Goal: Task Accomplishment & Management: Use online tool/utility

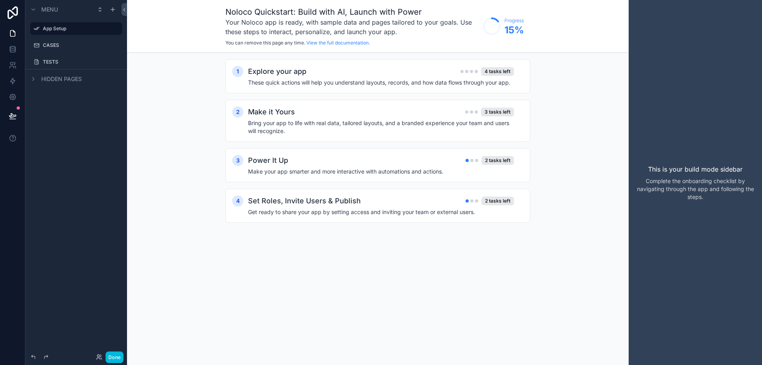
click at [73, 42] on div "CASES" at bounding box center [82, 45] width 78 height 6
click at [66, 48] on label "CASES" at bounding box center [80, 45] width 75 height 6
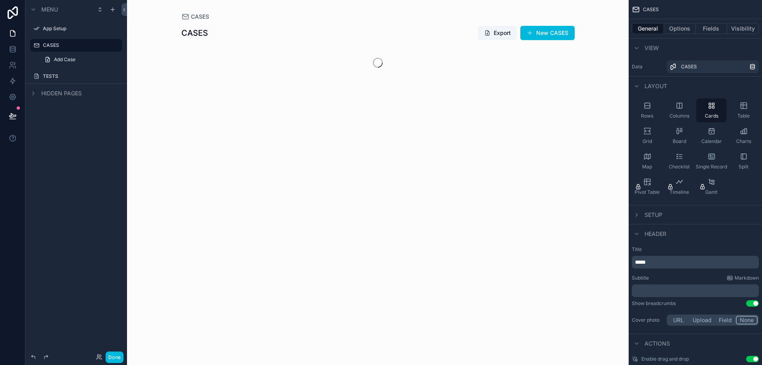
click at [66, 48] on label "CASES" at bounding box center [80, 45] width 75 height 6
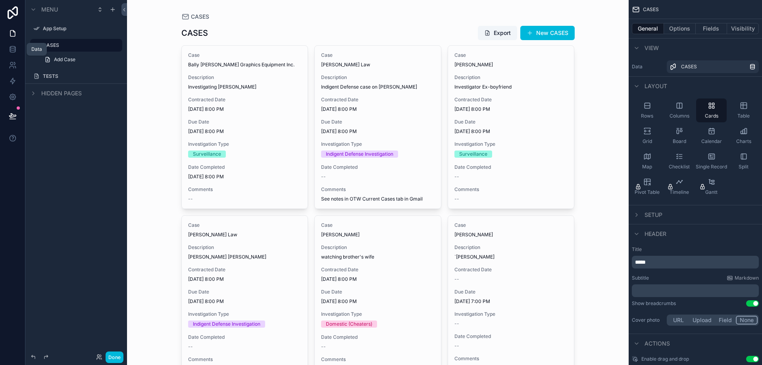
click at [13, 48] on icon at bounding box center [13, 49] width 8 height 8
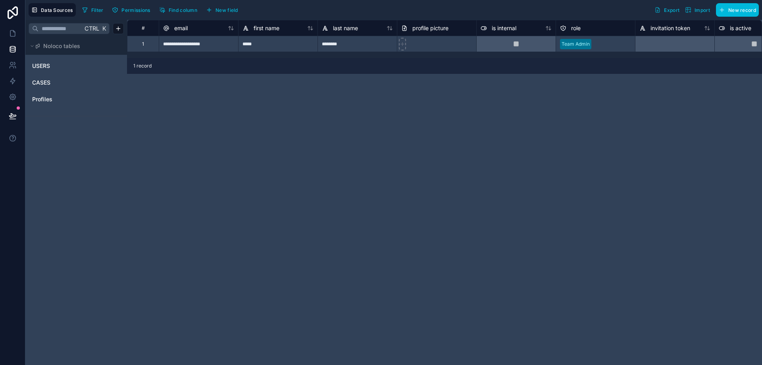
click at [729, 6] on button "New record" at bounding box center [737, 9] width 43 height 13
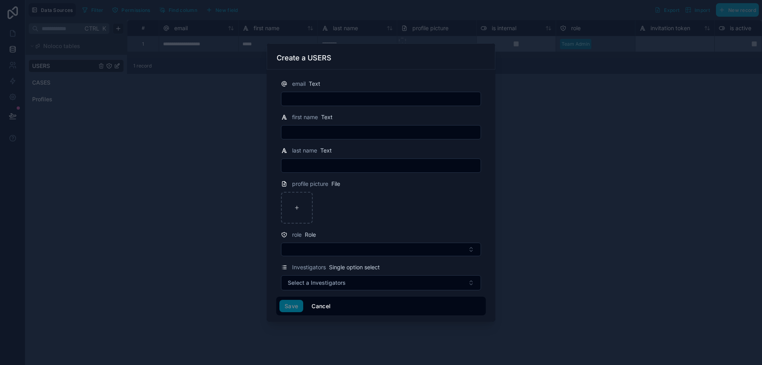
click at [321, 303] on button "Cancel" at bounding box center [320, 306] width 29 height 13
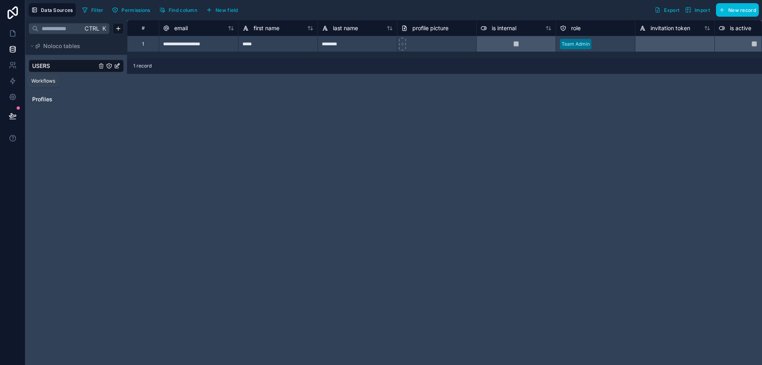
click at [43, 79] on div "Workflows" at bounding box center [43, 81] width 24 height 6
click at [46, 82] on span "CASES" at bounding box center [41, 83] width 18 height 8
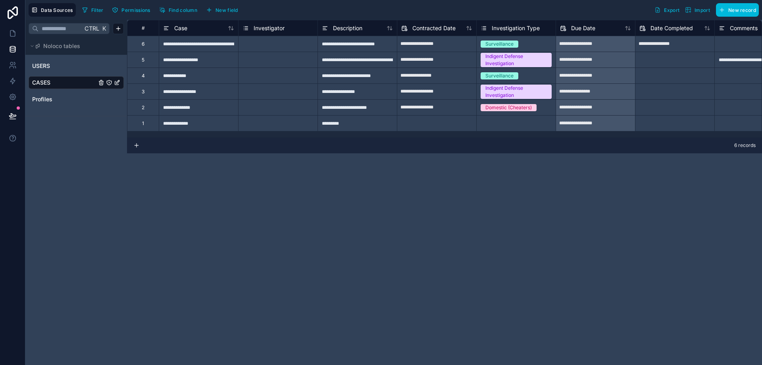
scroll to position [0, 270]
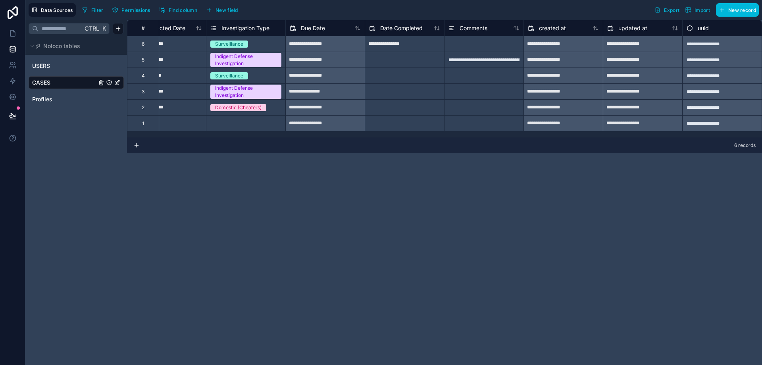
click at [234, 13] on button "New field" at bounding box center [222, 10] width 38 height 12
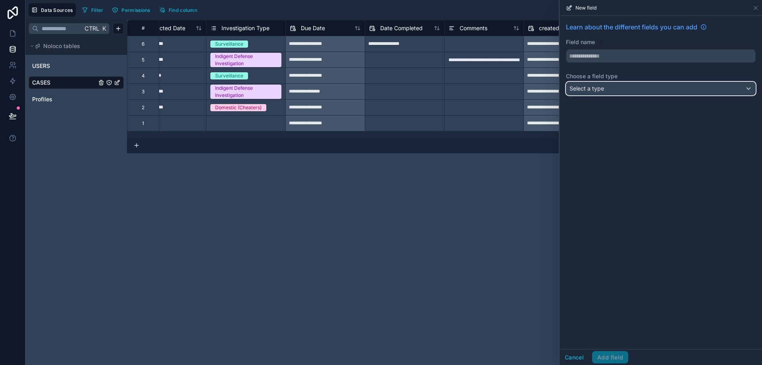
click at [600, 90] on span "Select a type" at bounding box center [586, 88] width 35 height 7
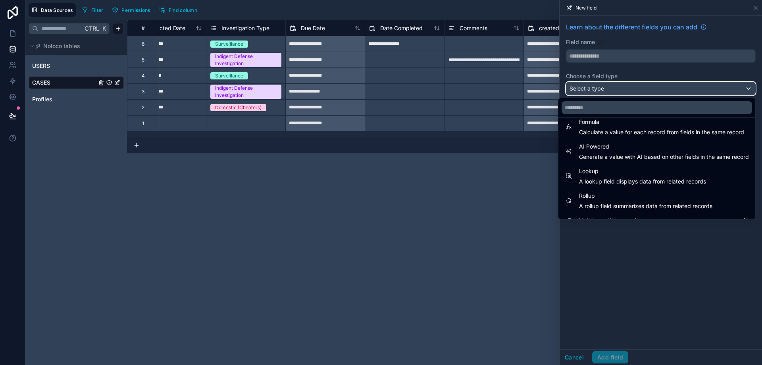
scroll to position [230, 0]
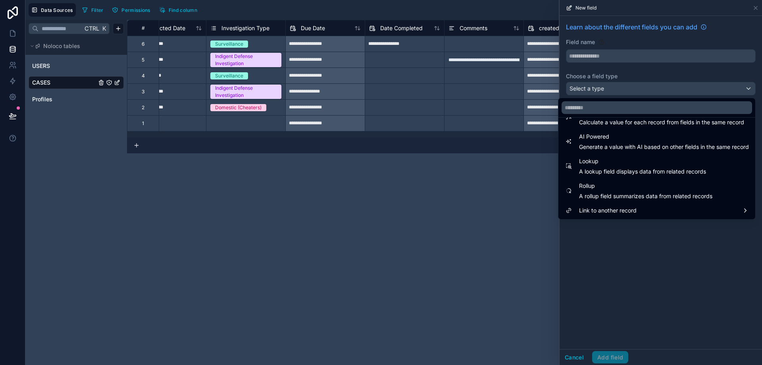
click at [614, 210] on span "Link to another record" at bounding box center [608, 211] width 58 height 10
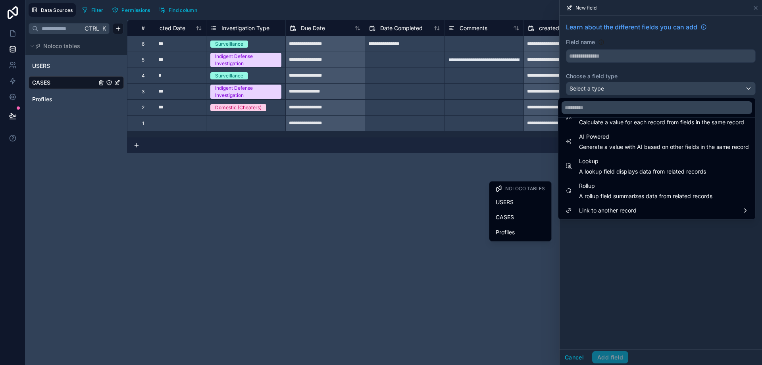
click at [418, 249] on div "**********" at bounding box center [444, 192] width 635 height 345
click at [579, 360] on div at bounding box center [660, 182] width 202 height 365
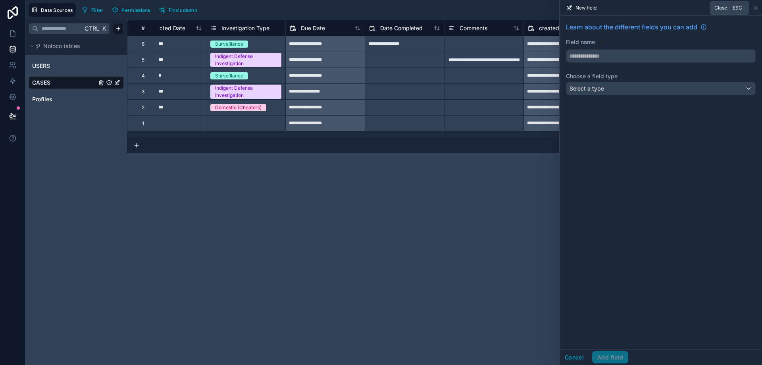
click at [755, 10] on icon at bounding box center [755, 8] width 6 height 6
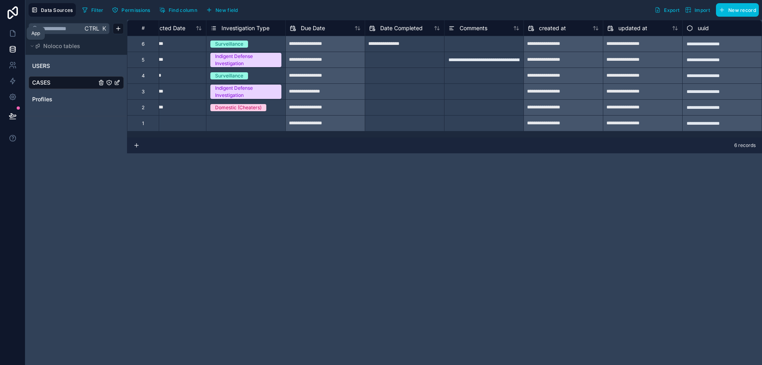
click at [13, 31] on icon at bounding box center [14, 32] width 2 height 2
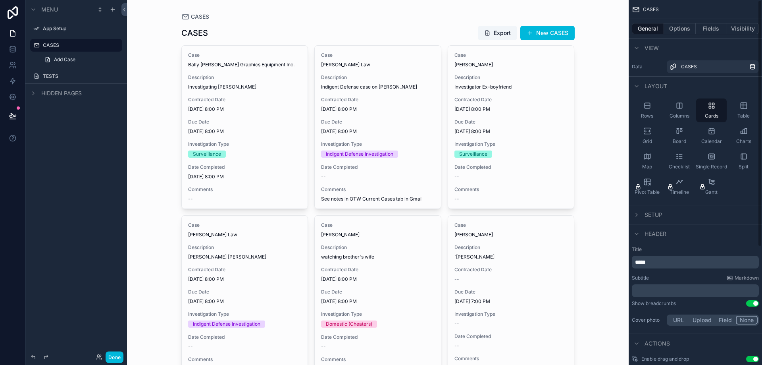
click at [743, 135] on icon "scrollable content" at bounding box center [744, 131] width 8 height 8
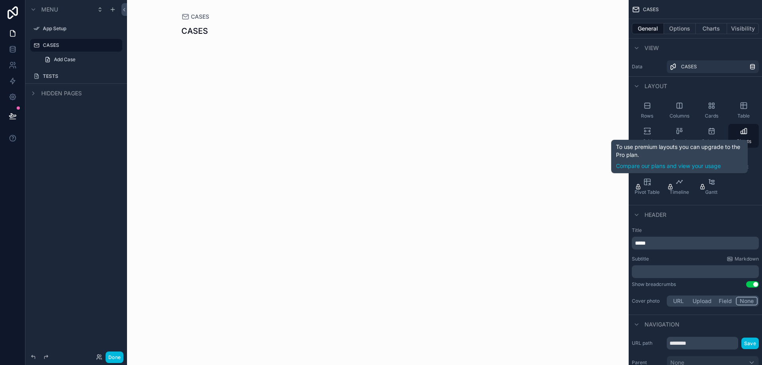
click at [685, 163] on link "Compare our plans and view your usage" at bounding box center [679, 166] width 127 height 8
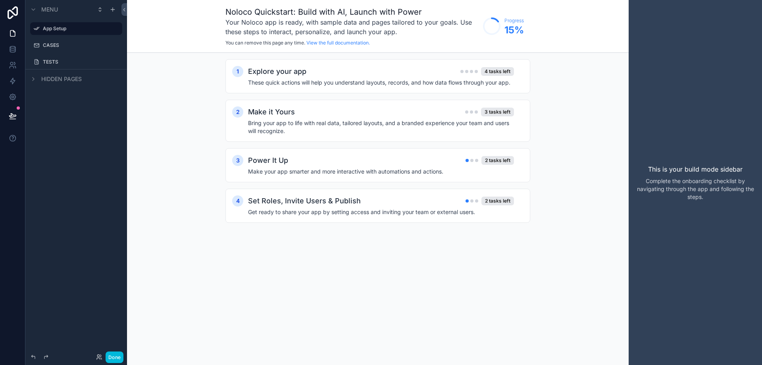
click at [296, 83] on h4 "These quick actions will help you understand layouts, records, and how data flo…" at bounding box center [381, 83] width 266 height 8
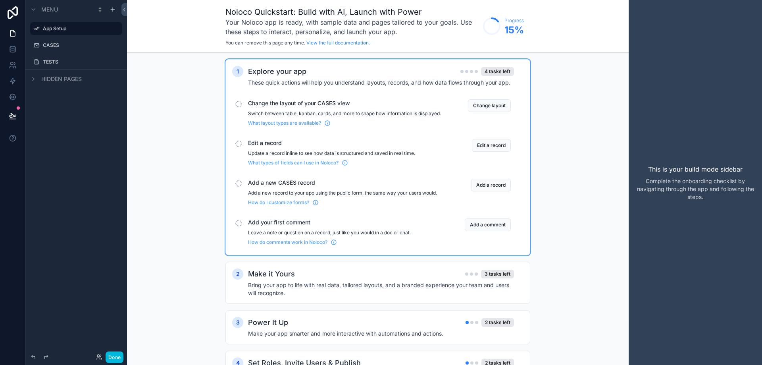
click at [308, 103] on span "Change the layout of your CASES view" at bounding box center [344, 103] width 193 height 8
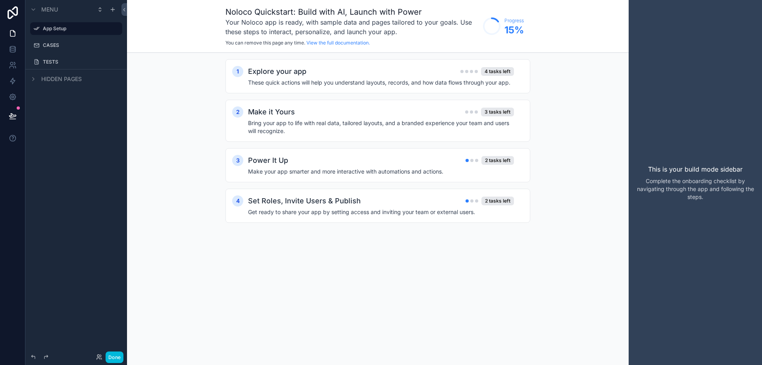
click at [454, 69] on div "Explore your app 4 tasks left" at bounding box center [381, 71] width 266 height 11
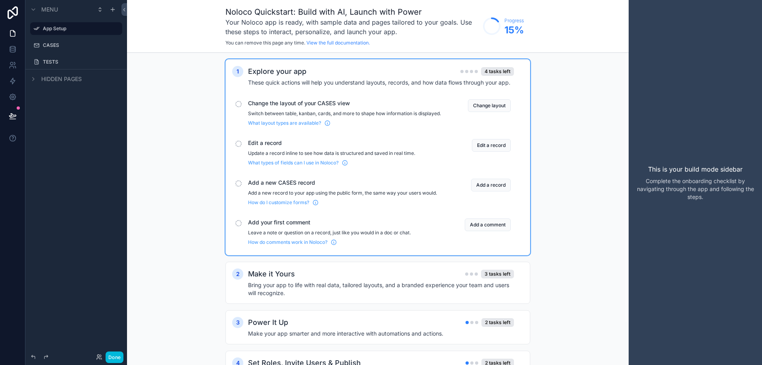
click at [486, 106] on button "Change layout" at bounding box center [489, 105] width 43 height 13
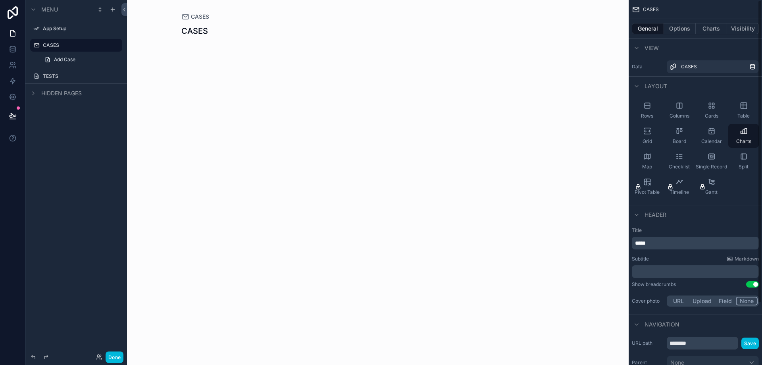
click at [646, 134] on icon "scrollable content" at bounding box center [647, 133] width 6 height 1
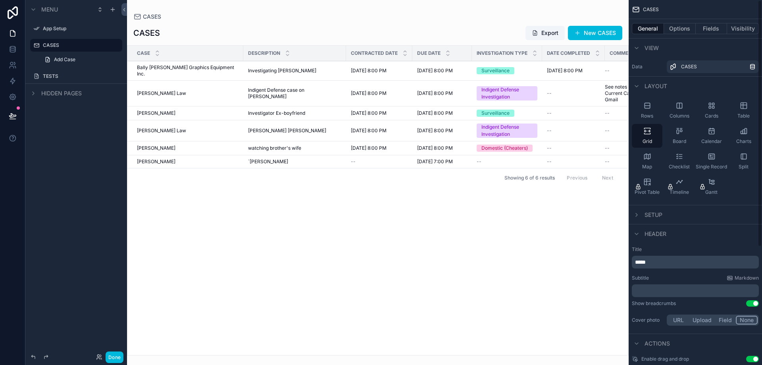
click at [642, 134] on div "Grid" at bounding box center [647, 136] width 31 height 24
click at [715, 108] on icon "scrollable content" at bounding box center [711, 106] width 8 height 8
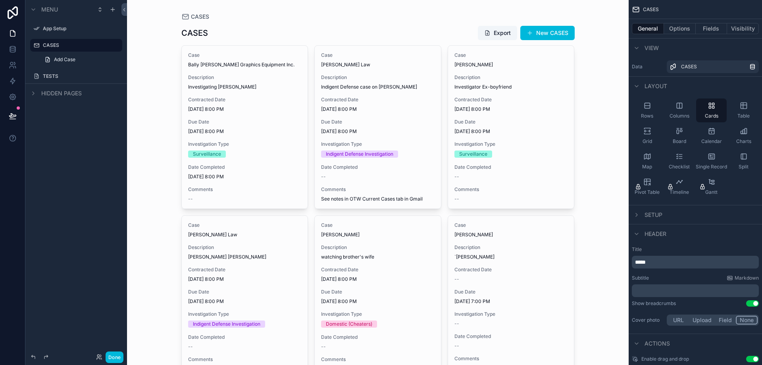
click at [683, 27] on button "Options" at bounding box center [680, 28] width 32 height 11
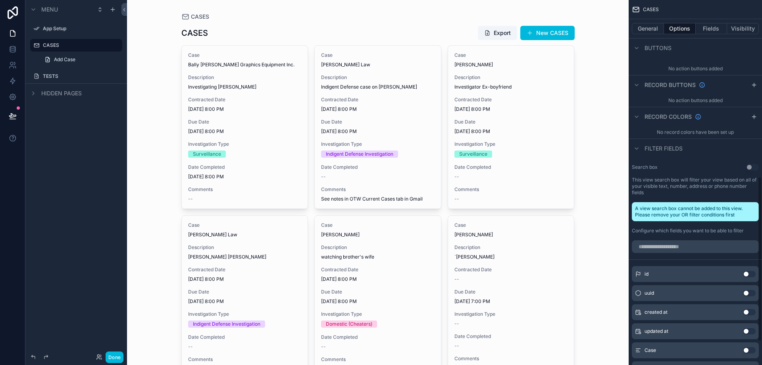
scroll to position [397, 0]
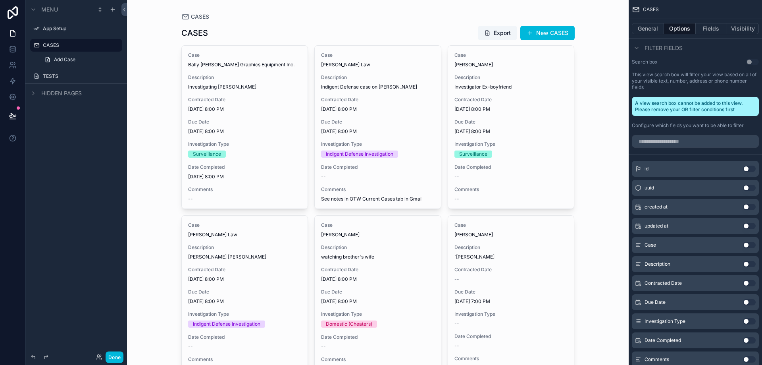
click at [415, 320] on div "scrollable content" at bounding box center [378, 214] width 406 height 429
click at [494, 149] on div "Investigation Type Surveillance" at bounding box center [510, 149] width 113 height 17
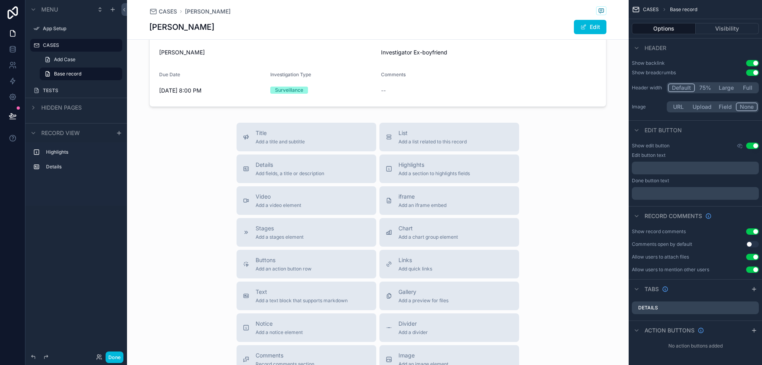
scroll to position [27, 0]
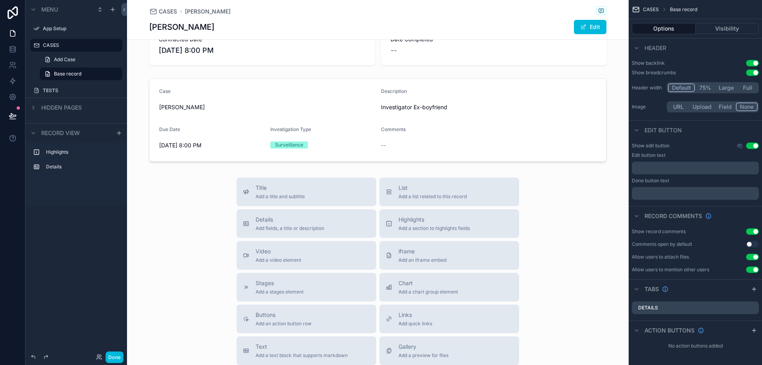
click at [61, 33] on div "App Setup" at bounding box center [76, 28] width 89 height 13
click at [64, 30] on label "App Setup" at bounding box center [80, 28] width 75 height 6
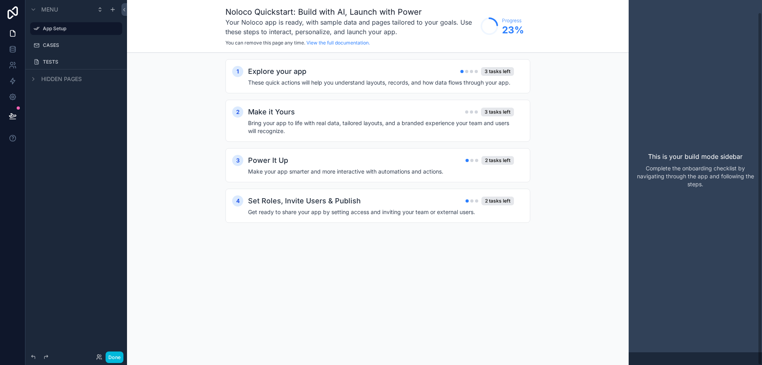
click at [64, 30] on label "App Setup" at bounding box center [80, 28] width 75 height 6
click at [13, 44] on link at bounding box center [12, 49] width 25 height 16
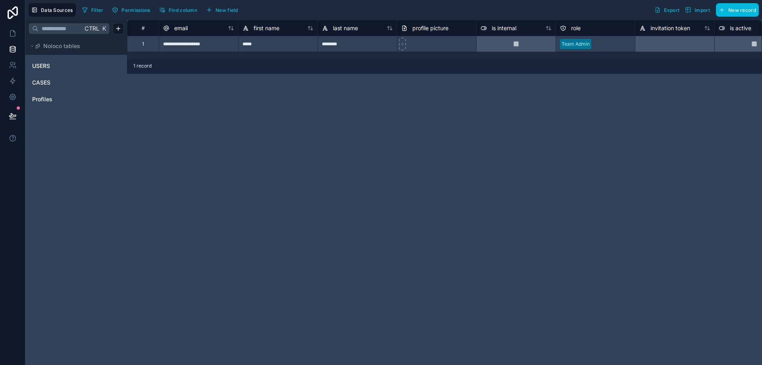
click at [217, 118] on div "**********" at bounding box center [444, 192] width 635 height 345
click at [12, 31] on icon at bounding box center [12, 34] width 5 height 6
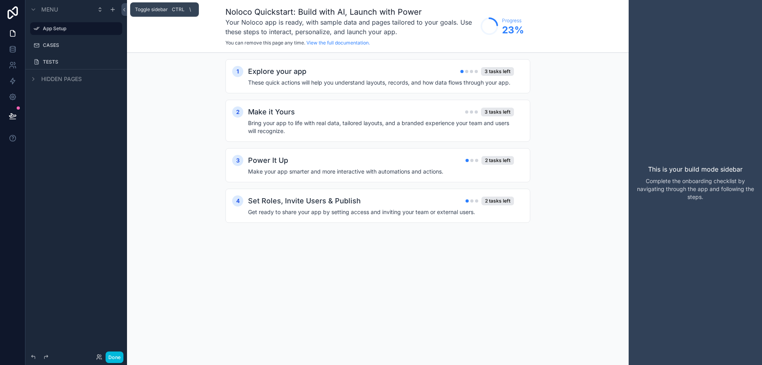
click at [126, 9] on icon at bounding box center [124, 10] width 6 height 6
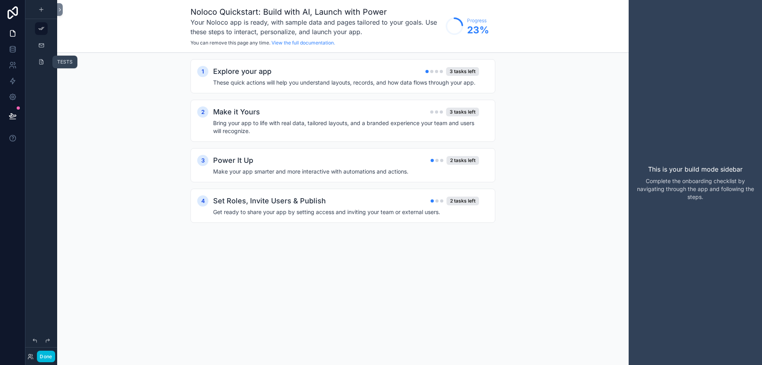
click at [41, 65] on icon "scrollable content" at bounding box center [41, 62] width 6 height 6
click at [41, 61] on icon "scrollable content" at bounding box center [41, 62] width 6 height 6
click at [60, 11] on icon at bounding box center [60, 10] width 6 height 6
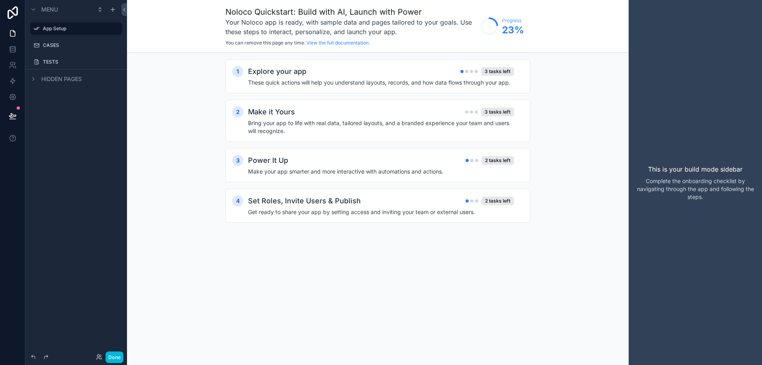
click at [65, 47] on label "CASES" at bounding box center [80, 45] width 75 height 6
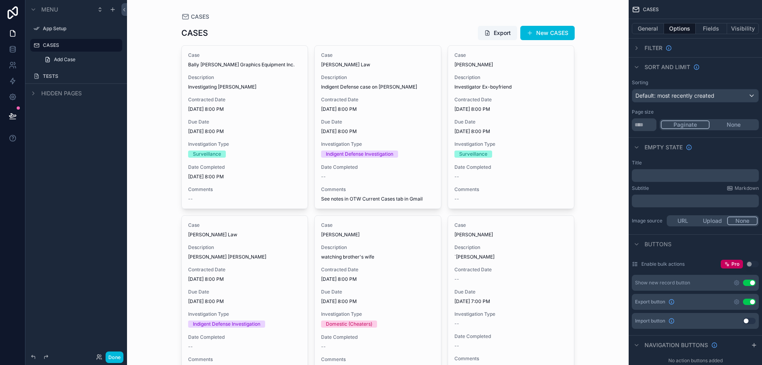
click at [561, 39] on button "New CASES" at bounding box center [547, 33] width 54 height 14
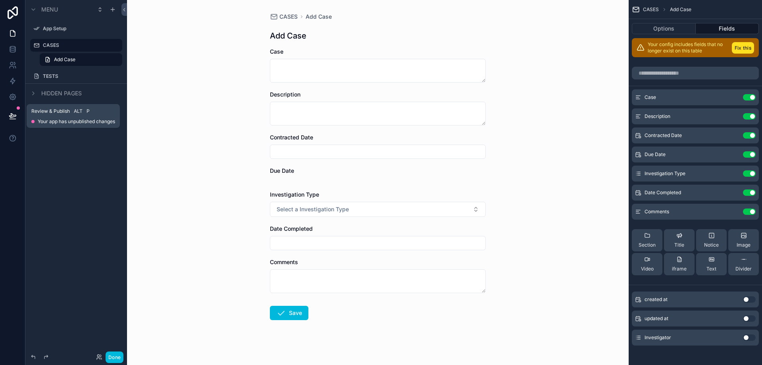
click at [14, 118] on icon at bounding box center [13, 116] width 8 height 8
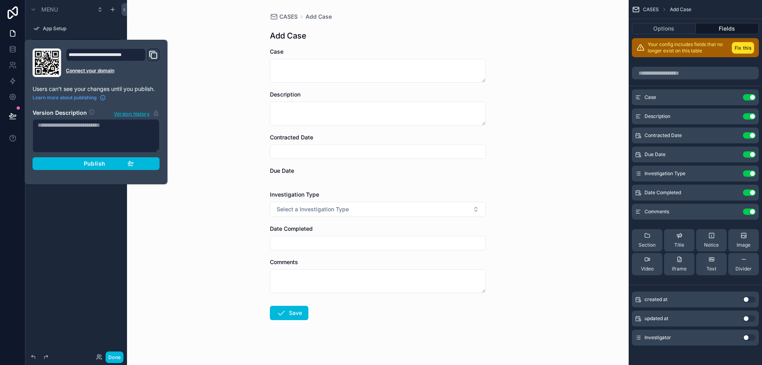
click at [106, 163] on div "Publish" at bounding box center [95, 163] width 75 height 7
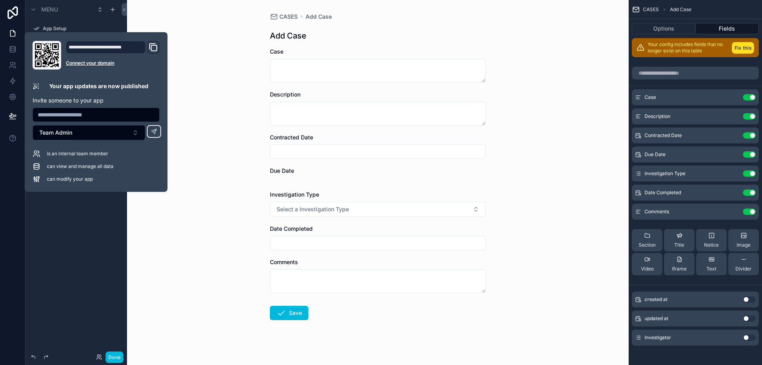
drag, startPoint x: 108, startPoint y: 47, endPoint x: 67, endPoint y: 45, distance: 41.3
click at [67, 45] on div "**********" at bounding box center [106, 47] width 80 height 13
drag, startPoint x: 131, startPoint y: 46, endPoint x: 63, endPoint y: 46, distance: 67.1
click at [63, 46] on div "**********" at bounding box center [96, 55] width 127 height 29
click at [152, 45] on icon "Domain and Custom Link" at bounding box center [154, 48] width 6 height 6
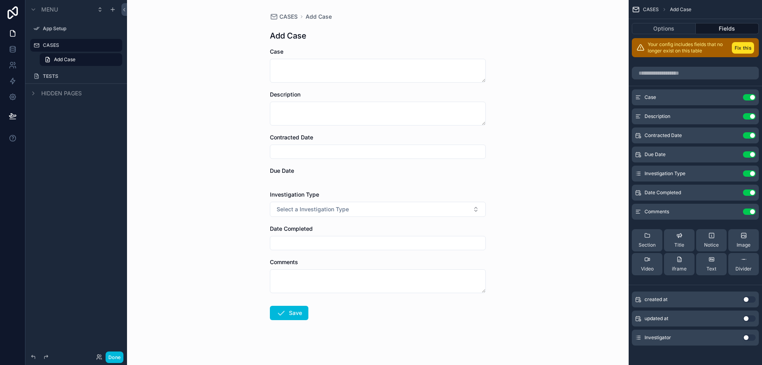
click at [172, 25] on div "CASES Add Case Add Case Case Description Contracted Date Due Date Investigation…" at bounding box center [378, 182] width 502 height 365
click at [89, 34] on div "App Setup" at bounding box center [76, 28] width 89 height 13
click at [10, 94] on icon at bounding box center [13, 97] width 8 height 8
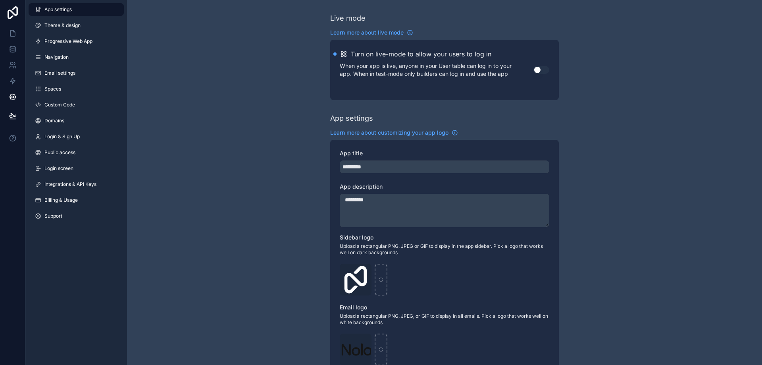
click at [78, 26] on span "Theme & design" at bounding box center [62, 25] width 36 height 6
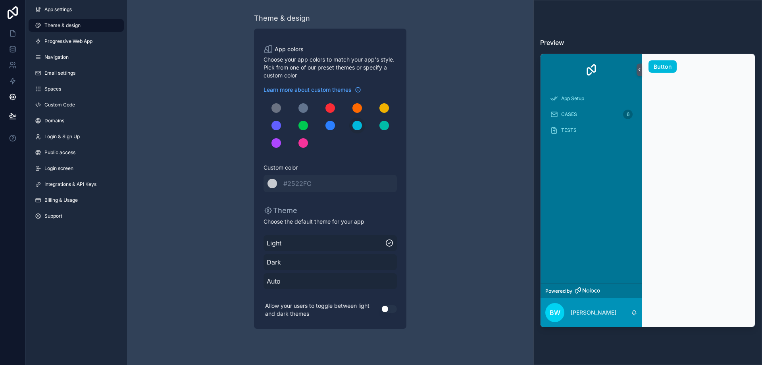
click at [54, 102] on span "Custom Code" at bounding box center [59, 105] width 31 height 6
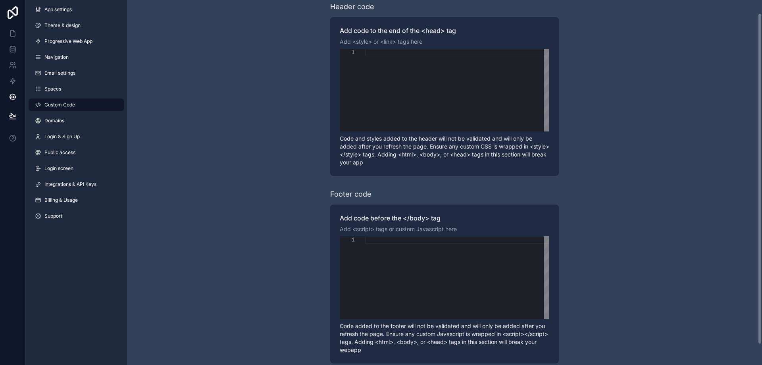
scroll to position [37, 0]
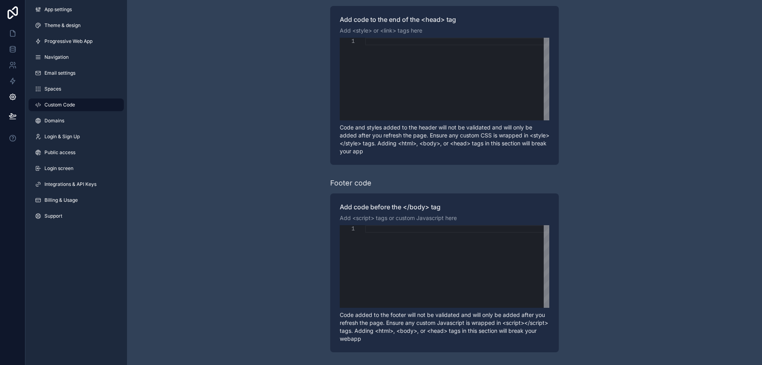
click at [62, 88] on link "Spaces" at bounding box center [76, 89] width 95 height 13
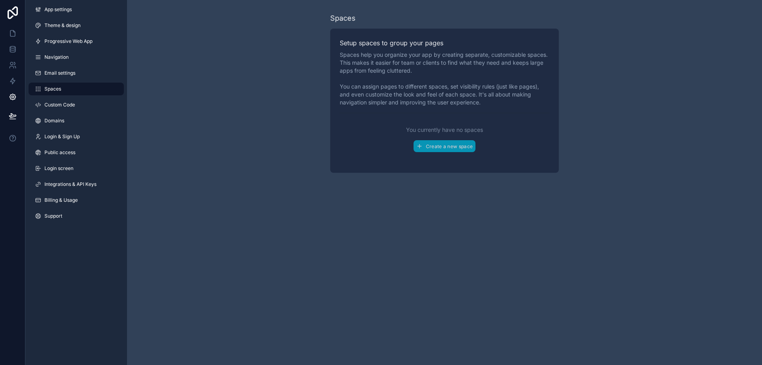
click at [12, 23] on link at bounding box center [12, 12] width 25 height 25
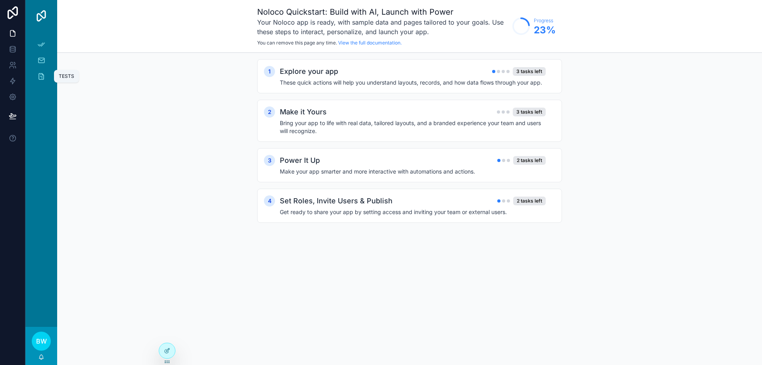
click at [38, 75] on icon "scrollable content" at bounding box center [41, 76] width 8 height 8
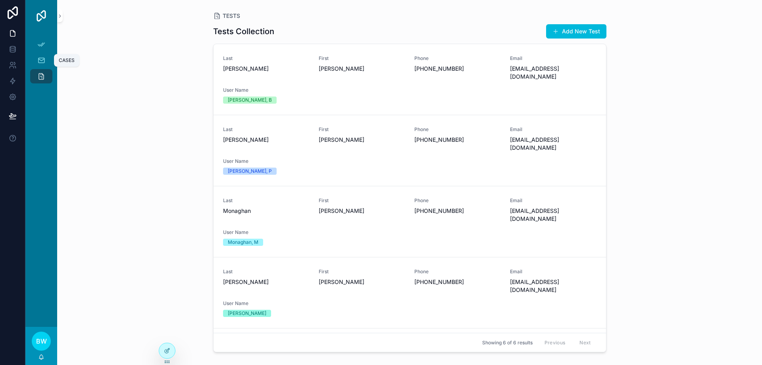
click at [43, 60] on icon "scrollable content" at bounding box center [41, 60] width 8 height 8
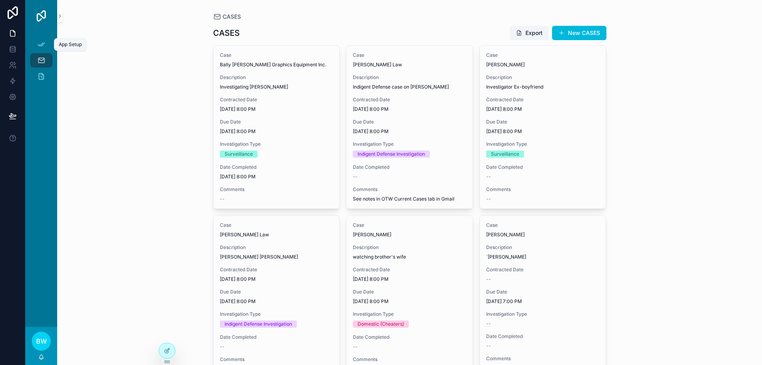
click at [41, 38] on div "App Setup" at bounding box center [41, 44] width 13 height 13
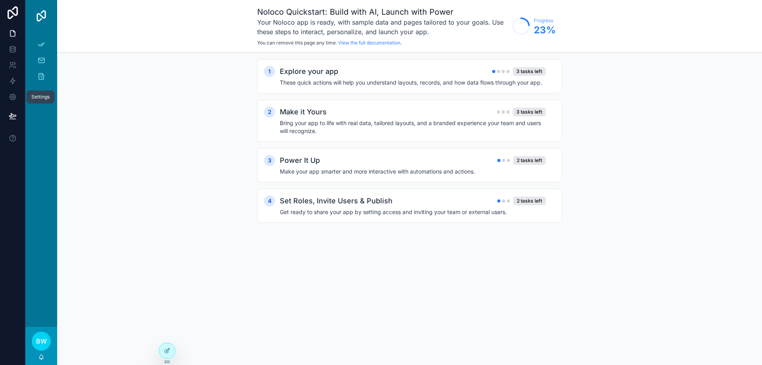
click at [15, 97] on icon at bounding box center [13, 97] width 8 height 8
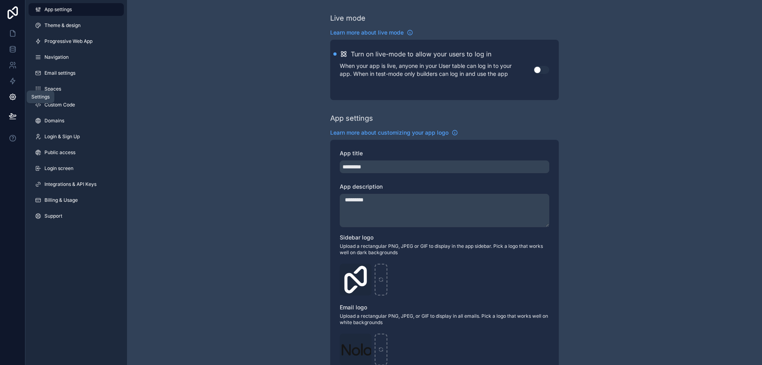
click at [15, 97] on icon at bounding box center [13, 97] width 8 height 8
